Goal: Find specific page/section: Find specific page/section

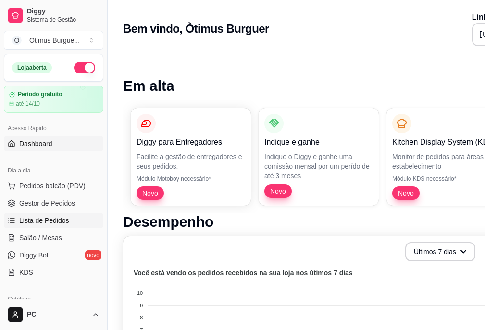
click at [70, 226] on link "Lista de Pedidos" at bounding box center [53, 220] width 99 height 15
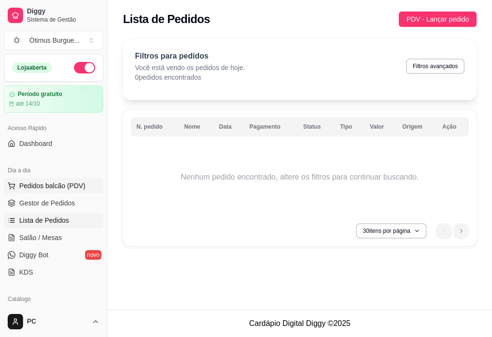
click at [63, 190] on button "Pedidos balcão (PDV)" at bounding box center [53, 185] width 99 height 15
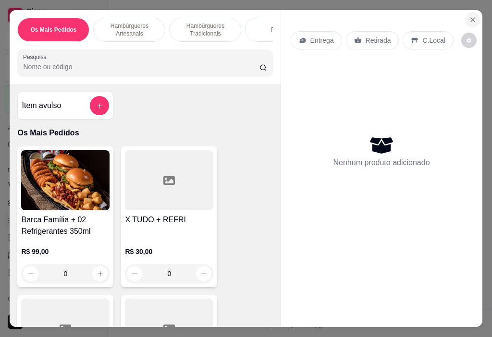
click at [474, 17] on button "Close" at bounding box center [472, 19] width 15 height 15
